Goal: Transaction & Acquisition: Purchase product/service

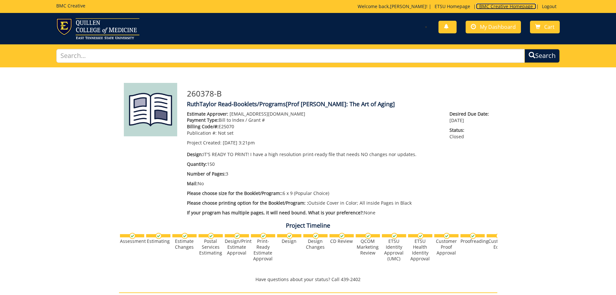
click at [498, 5] on link "BMC Creative Homepage" at bounding box center [506, 6] width 60 height 6
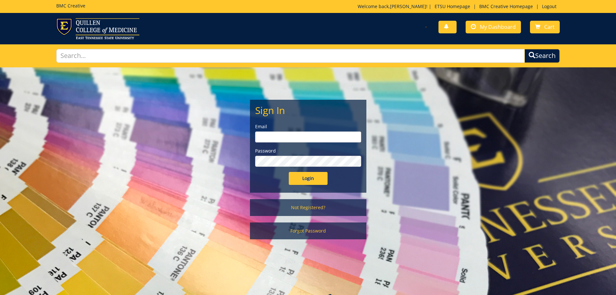
type input "taylormr1@etsu.edu"
click at [309, 175] on input "Login" at bounding box center [308, 178] width 39 height 13
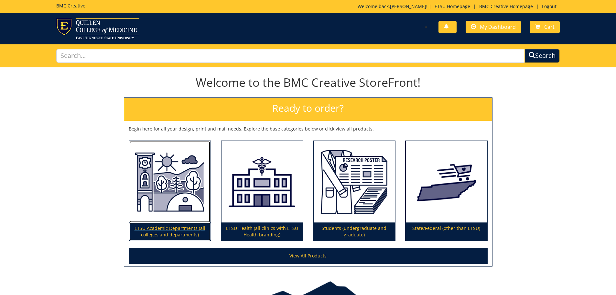
click at [183, 230] on p "ETSU Academic Departments (all colleges and departments)" at bounding box center [169, 231] width 81 height 18
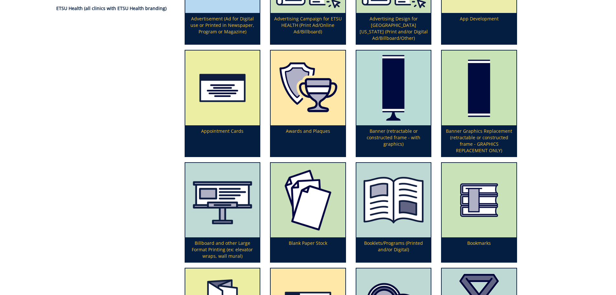
scroll to position [194, 0]
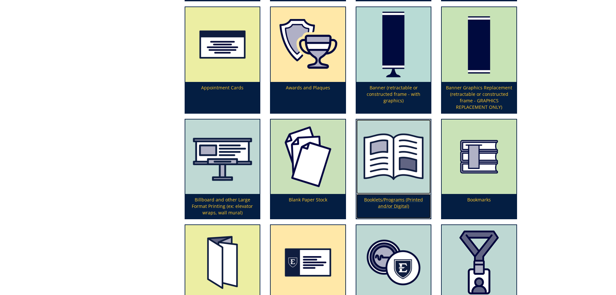
click at [399, 204] on p "Booklets/Programs (Printed and/or Digital)" at bounding box center [393, 206] width 75 height 25
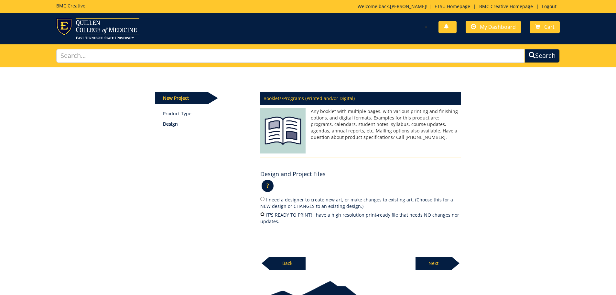
click at [263, 213] on input "IT'S READY TO PRINT! I have a high resolution print-ready file that needs NO ch…" at bounding box center [262, 214] width 4 height 4
radio input "true"
click at [429, 266] on p "Next" at bounding box center [433, 262] width 36 height 13
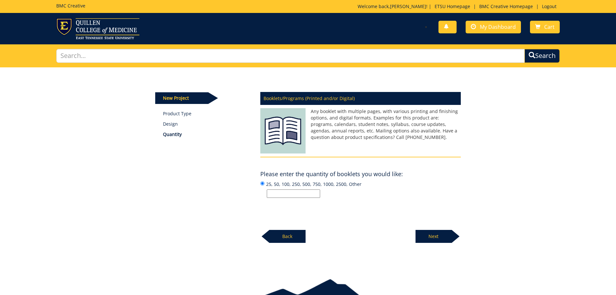
click at [302, 197] on input "25, 50, 100, 250, 500, 750, 1000, 2500, Other" at bounding box center [293, 193] width 53 height 8
type input "55"
click at [418, 233] on p "Next" at bounding box center [433, 236] width 36 height 13
click at [311, 190] on input "Enter the number of pages or "Not Sure":" at bounding box center [293, 193] width 53 height 8
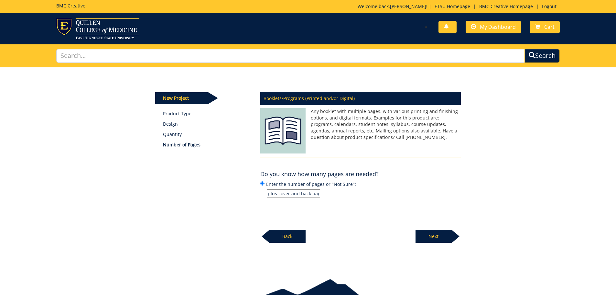
type input "5 inside plus cover and back page"
click at [445, 237] on p "Next" at bounding box center [433, 236] width 36 height 13
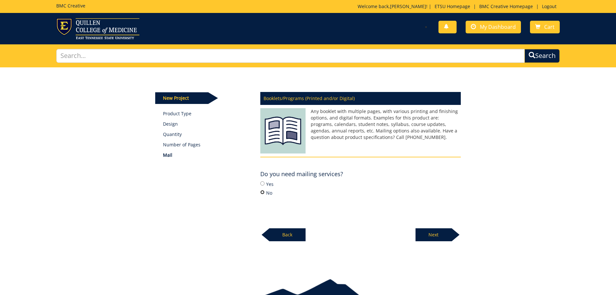
click at [263, 193] on input "No" at bounding box center [262, 192] width 4 height 4
radio input "true"
click at [424, 237] on p "Next" at bounding box center [433, 234] width 36 height 13
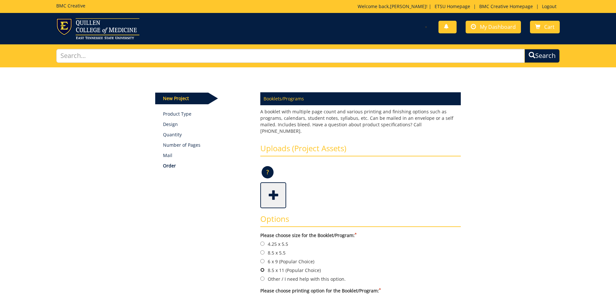
click at [263, 267] on input "8.5 x 11 (Popular Choice)" at bounding box center [262, 269] width 4 height 4
radio input "true"
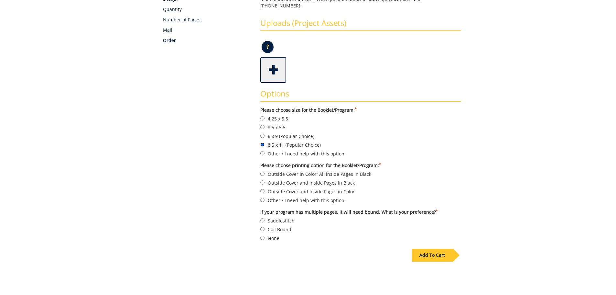
scroll to position [164, 0]
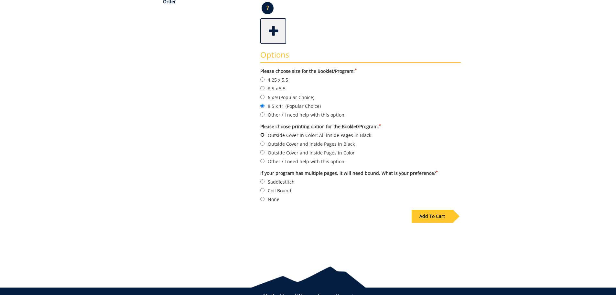
click at [262, 133] on input "Outside Cover in Color; All inside Pages in Black" at bounding box center [262, 135] width 4 height 4
radio input "true"
click at [263, 188] on input "Coil Bound" at bounding box center [262, 190] width 4 height 4
radio input "true"
click at [436, 210] on div "Add To Cart" at bounding box center [432, 216] width 41 height 13
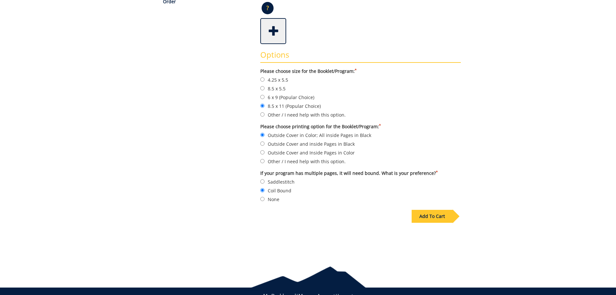
scroll to position [36, 0]
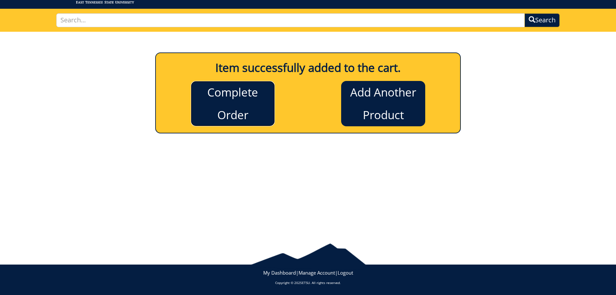
click at [215, 113] on link "Complete Order" at bounding box center [233, 103] width 84 height 45
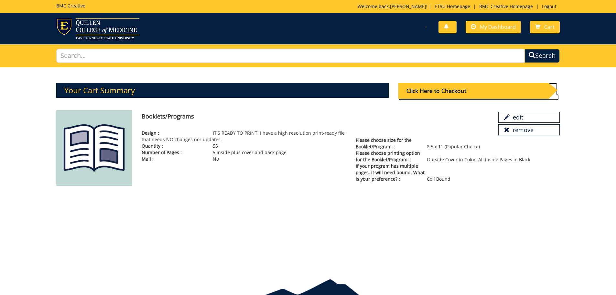
click at [482, 92] on div "Click Here to Checkout" at bounding box center [473, 91] width 150 height 16
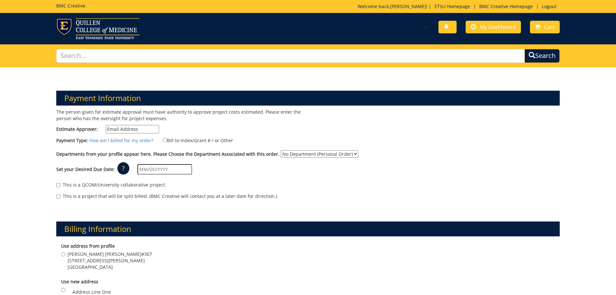
click at [146, 127] on input "Estimate Approver:" at bounding box center [132, 129] width 53 height 8
type input "[EMAIL_ADDRESS][DOMAIN_NAME]"
type input "[STREET_ADDRESS][PERSON_NAME]"
type input "P.O. Box 70559"
type input "[GEOGRAPHIC_DATA]"
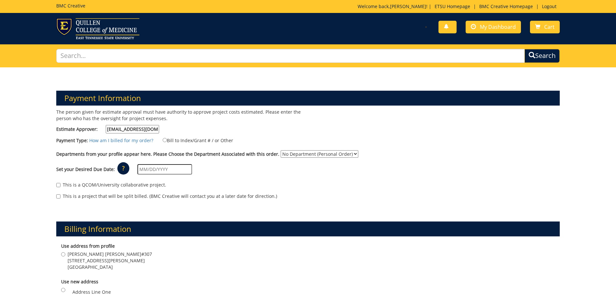
type input "37614"
click at [163, 141] on input "Bill to Index/Grant # / or Other" at bounding box center [165, 140] width 4 height 4
radio input "true"
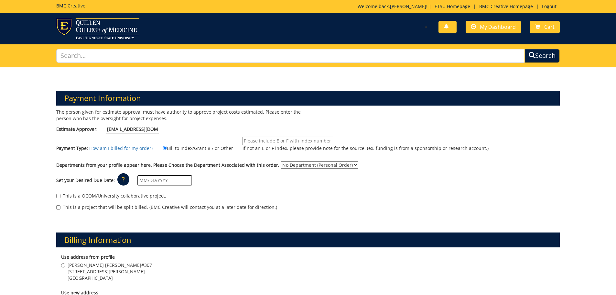
click at [269, 143] on input "If not an E or F index, please provide note for the source. (ex. funding is fro…" at bounding box center [287, 140] width 91 height 8
type input "E#25070"
click at [347, 166] on select "No Department (Personal Order) Professional Development" at bounding box center [320, 164] width 78 height 7
select select "151"
click at [281, 161] on select "No Department (Personal Order) Professional Development" at bounding box center [320, 164] width 78 height 7
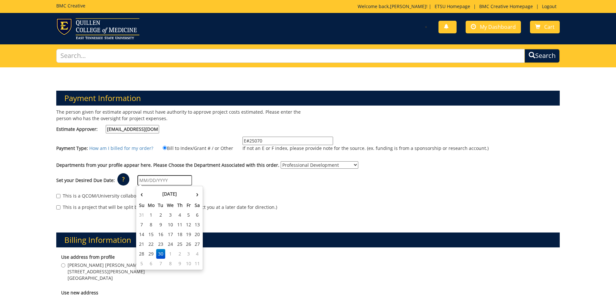
click at [145, 180] on input "text" at bounding box center [164, 180] width 55 height 10
click at [197, 194] on th "›" at bounding box center [197, 193] width 8 height 13
click at [168, 237] on td "15" at bounding box center [170, 234] width 10 height 10
type input "[DATE]"
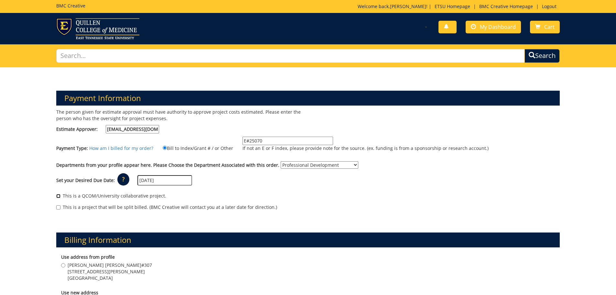
click at [59, 196] on input "This is a QCOM/University collaborative project." at bounding box center [58, 196] width 4 height 4
checkbox input "true"
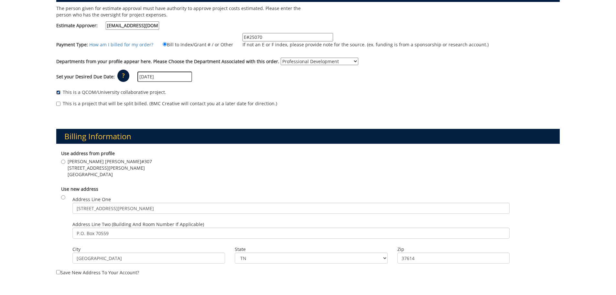
scroll to position [134, 0]
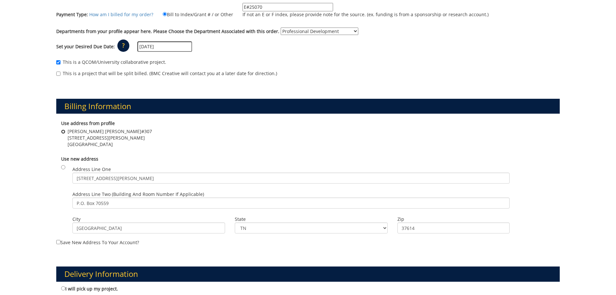
click at [64, 132] on input "Warf-Pickel Hall RM#307 128 David Collins Way Johnson City , TN 37614" at bounding box center [63, 131] width 4 height 4
radio input "true"
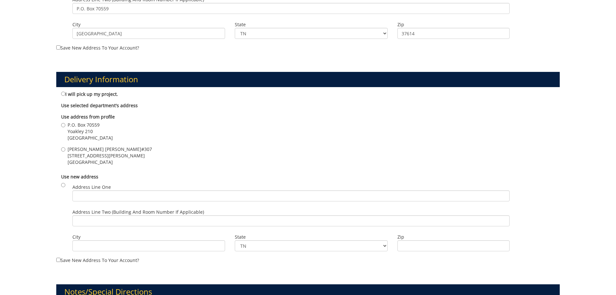
scroll to position [345, 0]
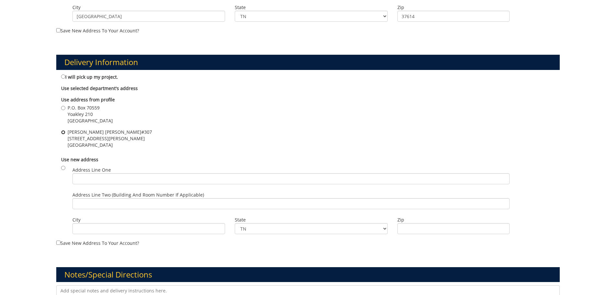
click at [61, 130] on input "Warf-Pickel Hall RM#307 128 David Collins Way Johnson City , TN 37614" at bounding box center [63, 132] width 4 height 4
radio input "true"
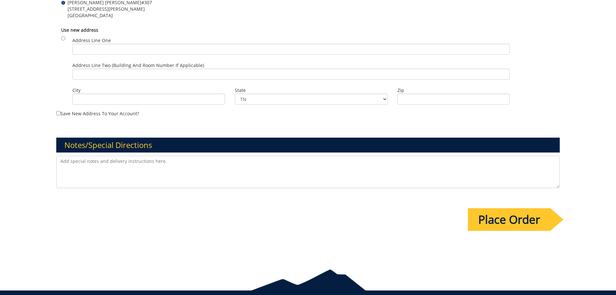
scroll to position [500, 0]
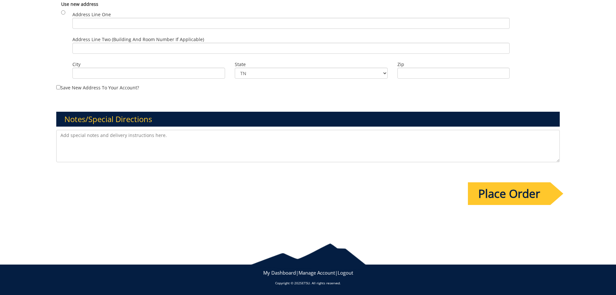
click at [153, 141] on textarea at bounding box center [308, 146] width 504 height 32
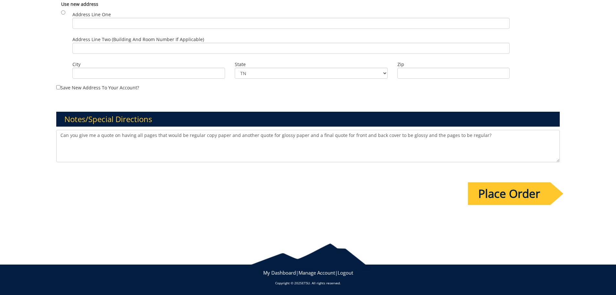
type textarea "Can you give me a quote on having all pages that would be regular copy paper an…"
click at [502, 189] on input "Place Order" at bounding box center [509, 193] width 82 height 23
